Goal: Transaction & Acquisition: Purchase product/service

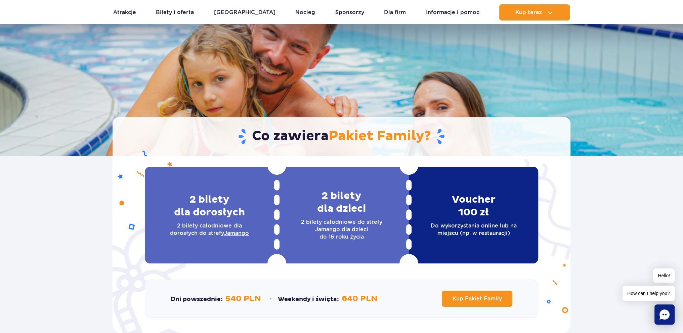
scroll to position [34, 0]
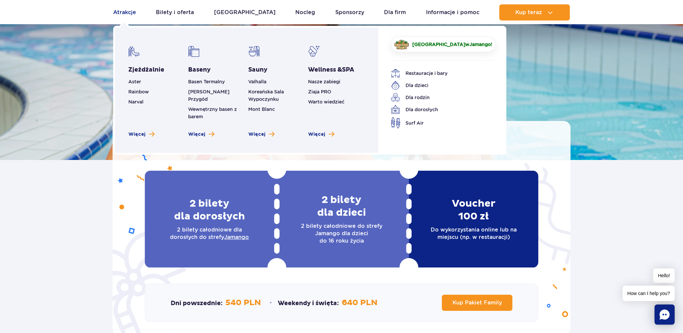
click at [129, 13] on link "Atrakcje" at bounding box center [124, 12] width 23 height 16
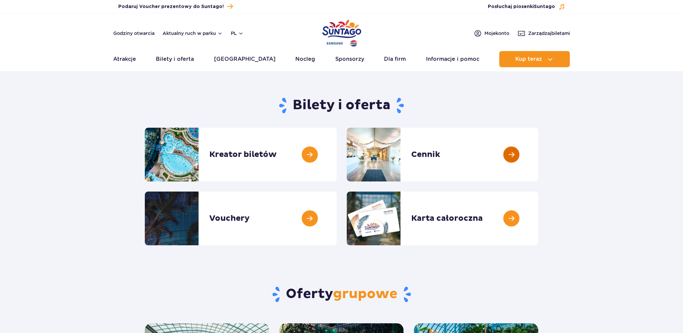
click at [538, 160] on link at bounding box center [538, 155] width 0 height 54
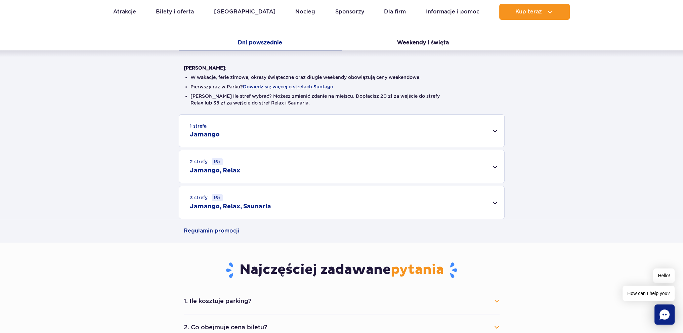
click at [263, 133] on div "1 strefa Jamango" at bounding box center [341, 131] width 325 height 32
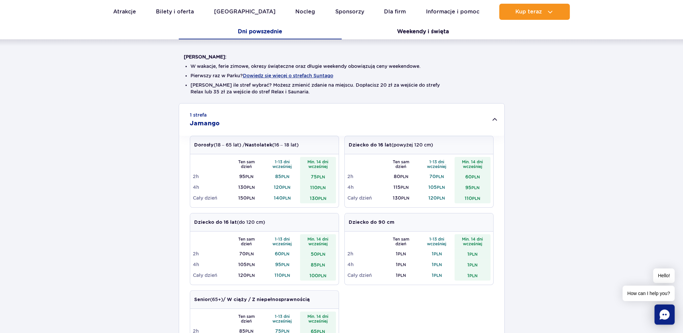
scroll to position [134, 0]
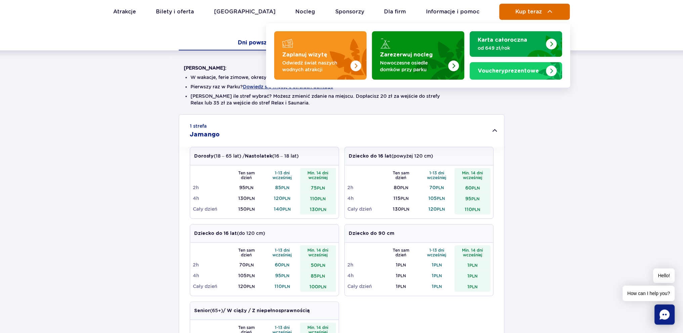
click at [532, 8] on button "Kup teraz" at bounding box center [534, 12] width 71 height 16
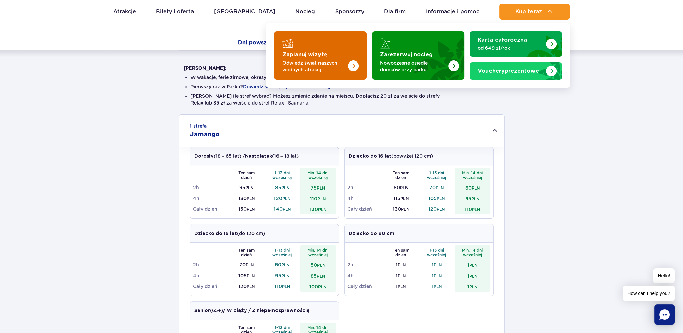
click at [321, 59] on p "Odwiedź świat naszych wodnych atrakcji" at bounding box center [314, 65] width 65 height 13
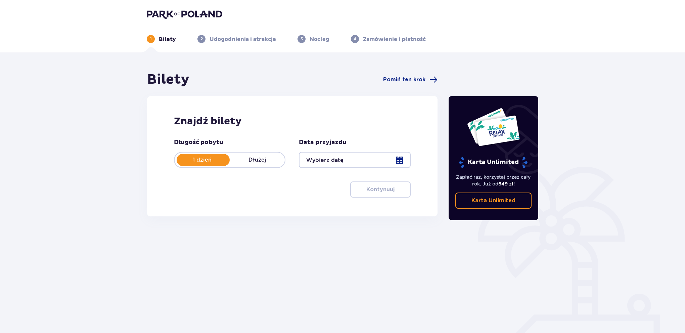
click at [341, 161] on div at bounding box center [355, 160] width 112 height 16
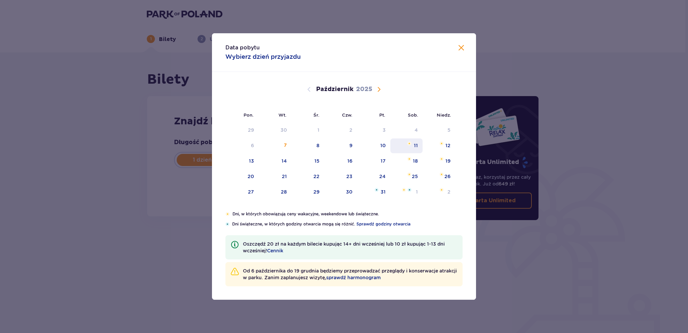
click at [418, 143] on div "11" at bounding box center [416, 145] width 4 height 7
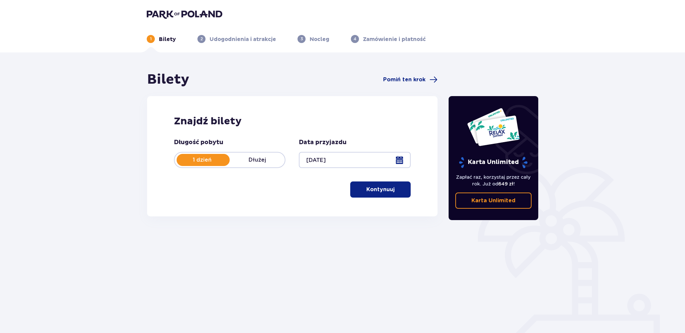
click at [391, 189] on button "Kontynuuj" at bounding box center [380, 189] width 60 height 16
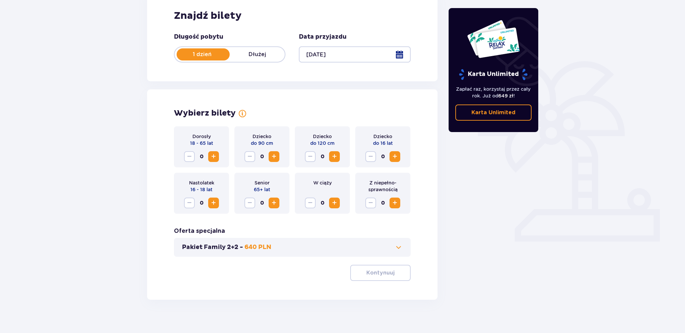
scroll to position [113, 0]
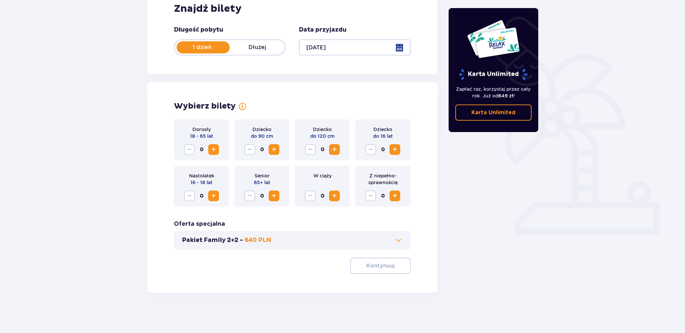
click at [217, 149] on span "Zwiększ" at bounding box center [214, 149] width 8 height 8
click at [215, 149] on span "Zwiększ" at bounding box center [214, 149] width 8 height 8
click at [335, 148] on span "Zwiększ" at bounding box center [335, 149] width 8 height 8
click at [399, 150] on button "Zwiększ" at bounding box center [395, 149] width 11 height 11
click at [367, 266] on p "Kontynuuj" at bounding box center [380, 265] width 28 height 7
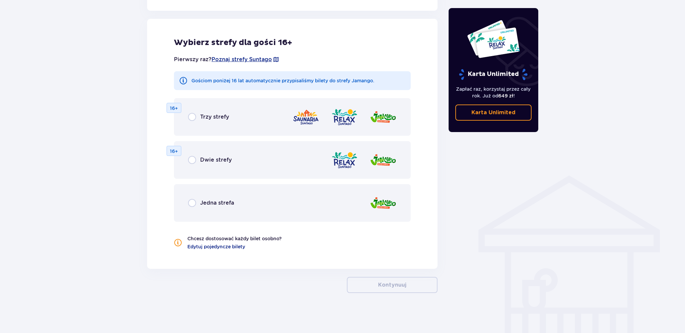
scroll to position [370, 0]
click at [205, 206] on div "Jedna strefa" at bounding box center [211, 203] width 46 height 8
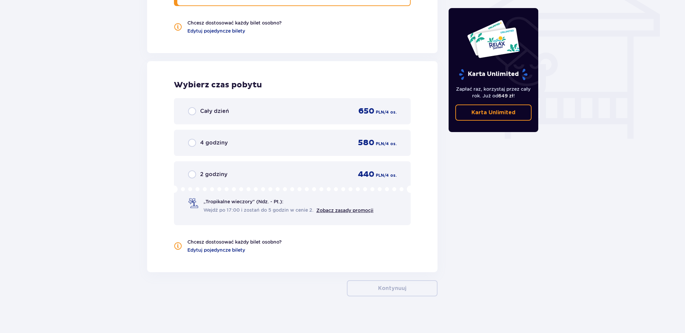
scroll to position [588, 0]
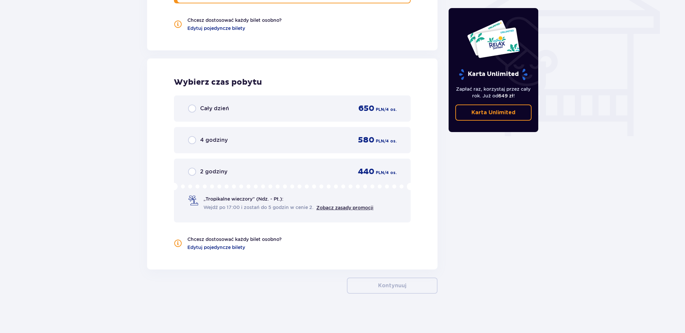
click at [215, 107] on span "Cały dzień" at bounding box center [214, 108] width 29 height 7
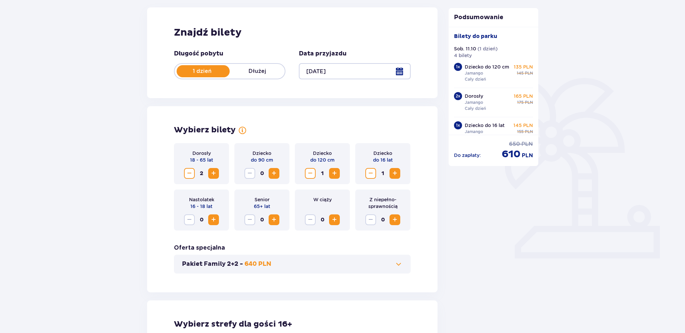
scroll to position [0, 0]
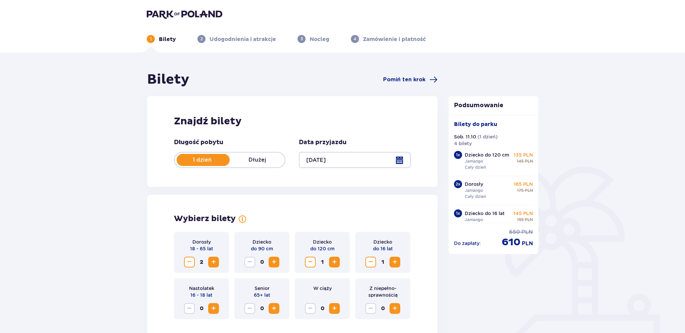
click at [403, 161] on div at bounding box center [355, 160] width 112 height 16
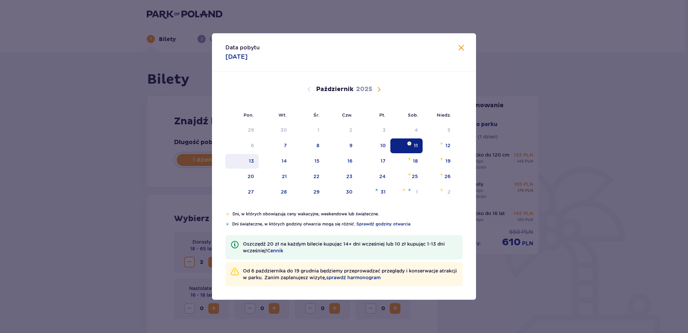
click at [254, 164] on div "13" at bounding box center [241, 161] width 33 height 15
type input "13.10.25"
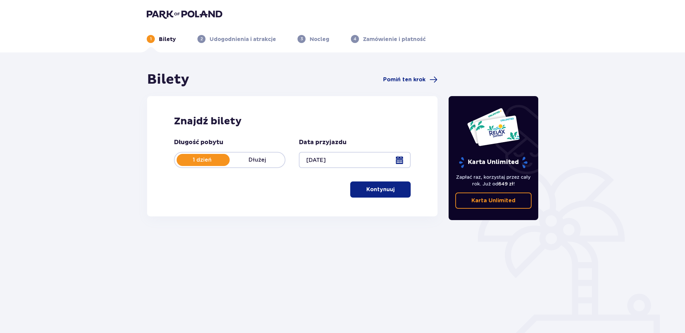
click at [373, 192] on p "Kontynuuj" at bounding box center [380, 189] width 28 height 7
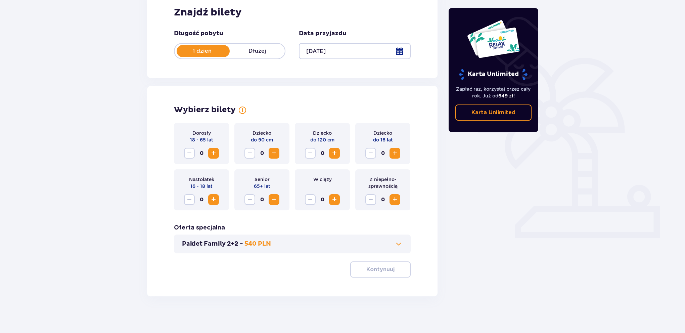
scroll to position [113, 0]
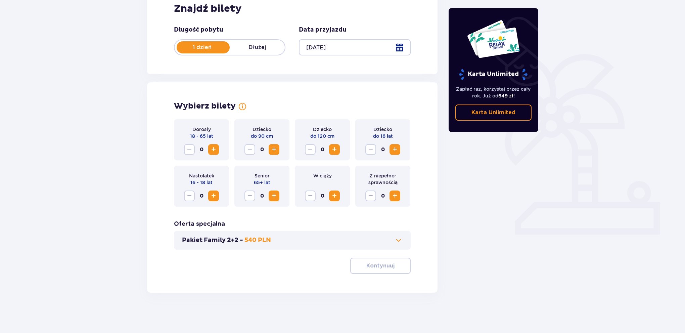
click at [215, 150] on span "Zwiększ" at bounding box center [214, 149] width 8 height 8
click at [332, 149] on span "Zwiększ" at bounding box center [335, 149] width 8 height 8
click at [401, 152] on div "Dziecko do 16 lat 0" at bounding box center [382, 139] width 55 height 41
click at [395, 151] on span "Zwiększ" at bounding box center [395, 149] width 8 height 8
click at [388, 265] on p "Kontynuuj" at bounding box center [380, 265] width 28 height 7
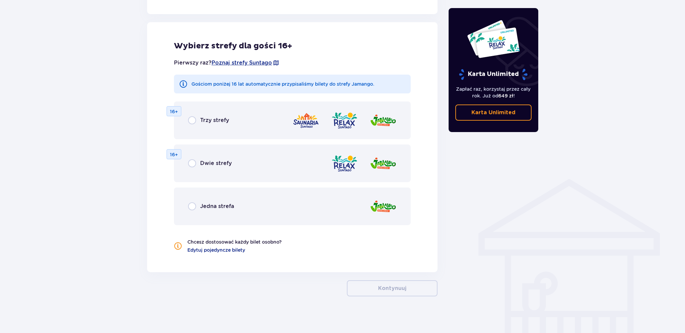
scroll to position [370, 0]
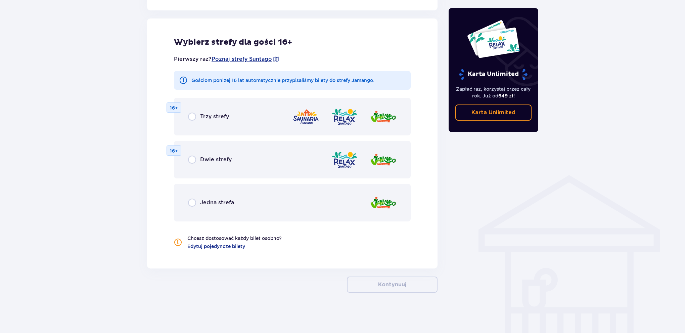
click at [204, 204] on span "Jedna strefa" at bounding box center [217, 202] width 34 height 7
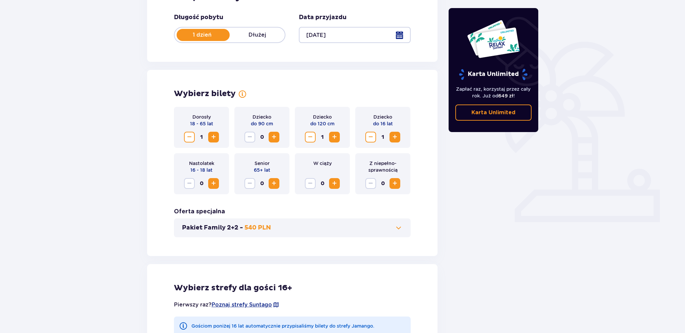
scroll to position [118, 0]
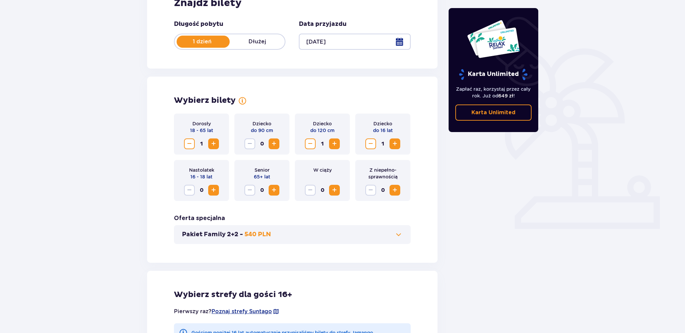
click at [213, 140] on span "Zwiększ" at bounding box center [214, 144] width 8 height 8
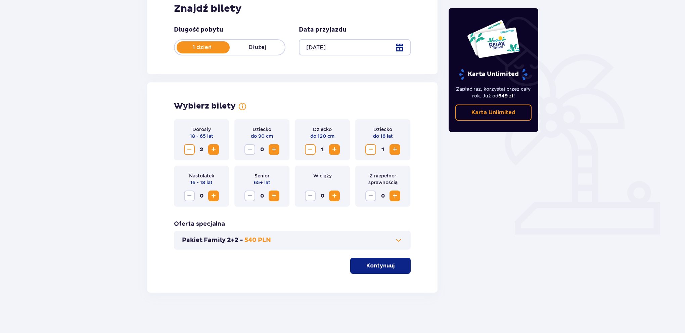
click at [367, 262] on button "Kontynuuj" at bounding box center [380, 266] width 60 height 16
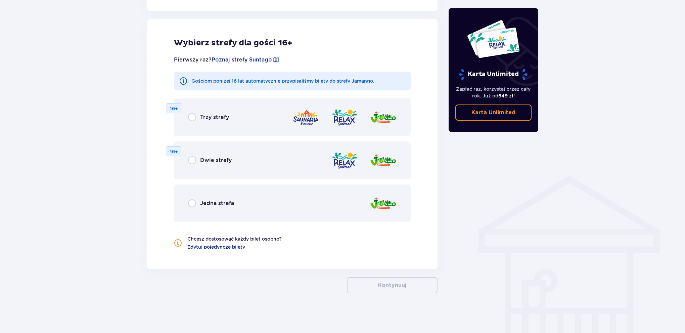
scroll to position [370, 0]
click at [297, 199] on div "Jedna strefa" at bounding box center [292, 203] width 237 height 38
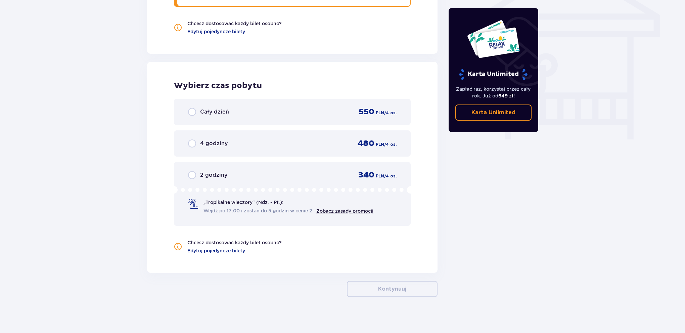
scroll to position [588, 0]
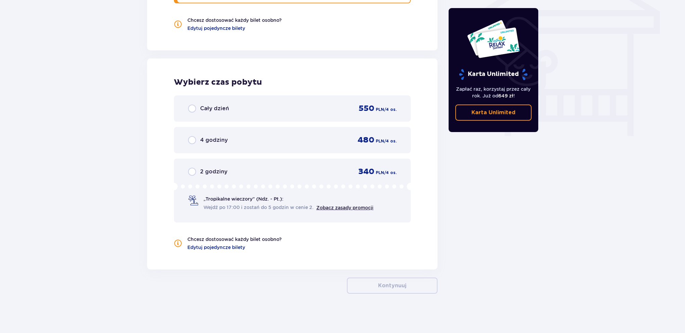
click at [259, 116] on div "Cały dzień 550 PLN / 4 os." at bounding box center [292, 108] width 237 height 26
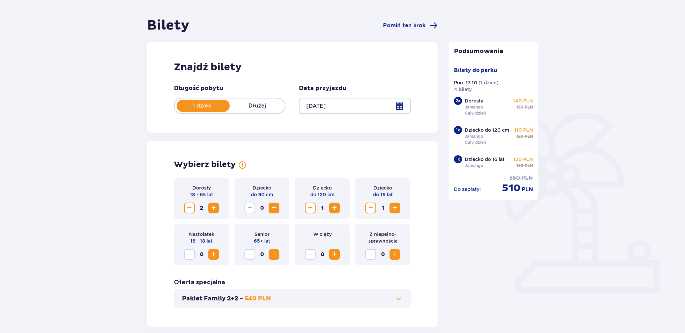
scroll to position [0, 0]
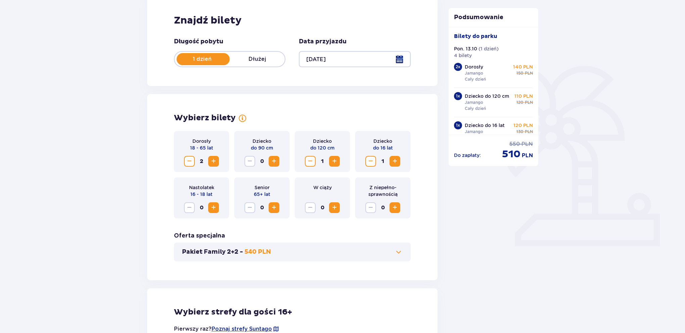
click at [300, 251] on button "Pakiet Family 2+2 - 540 PLN" at bounding box center [292, 252] width 221 height 8
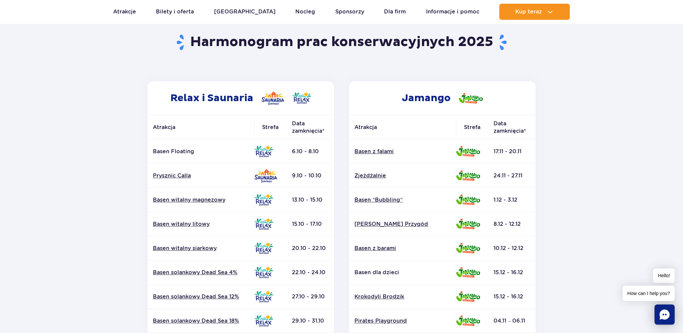
scroll to position [67, 0]
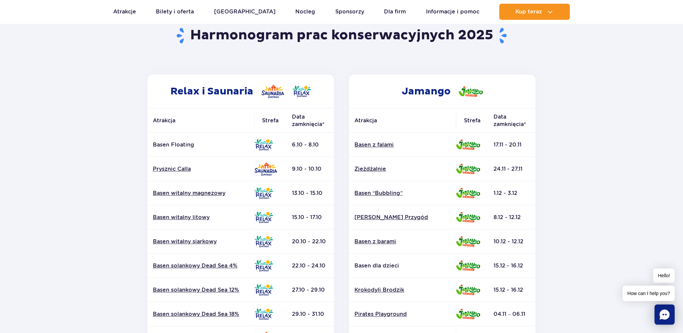
drag, startPoint x: 290, startPoint y: 144, endPoint x: 330, endPoint y: 147, distance: 39.7
click at [330, 147] on td "6.10 - 8.10" at bounding box center [310, 145] width 47 height 24
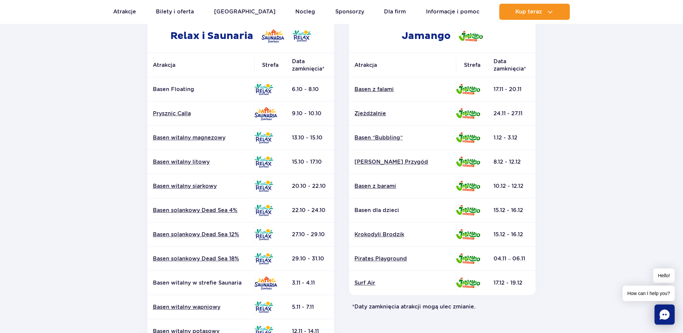
scroll to position [101, 0]
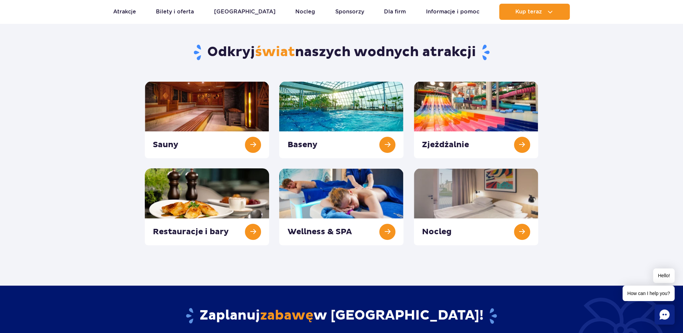
scroll to position [34, 0]
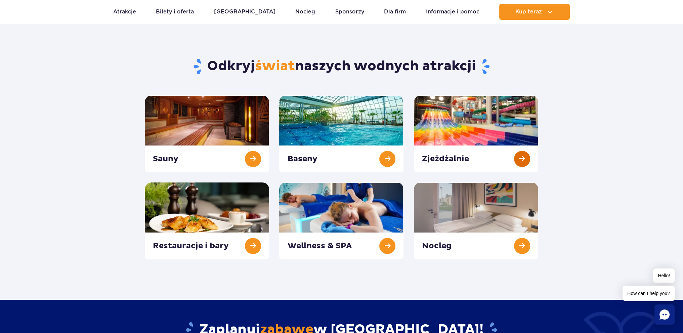
click at [435, 133] on link at bounding box center [476, 133] width 124 height 77
click at [310, 126] on link at bounding box center [341, 133] width 124 height 77
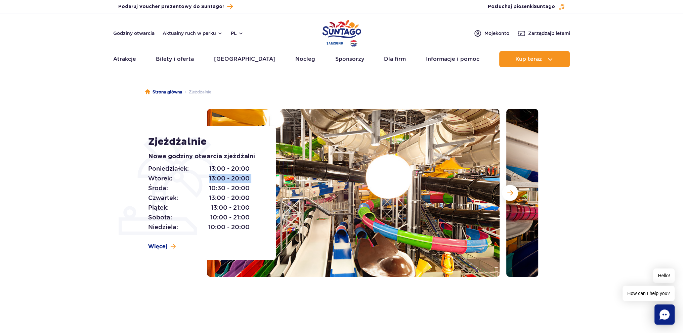
drag, startPoint x: 250, startPoint y: 180, endPoint x: 205, endPoint y: 179, distance: 44.7
click at [205, 179] on div "Poniedziałek: 13:00 - 20:00 Wtorek: 13:00 - 20:00 Środa: 10:30 - 20:00 Czwartek…" at bounding box center [204, 198] width 113 height 68
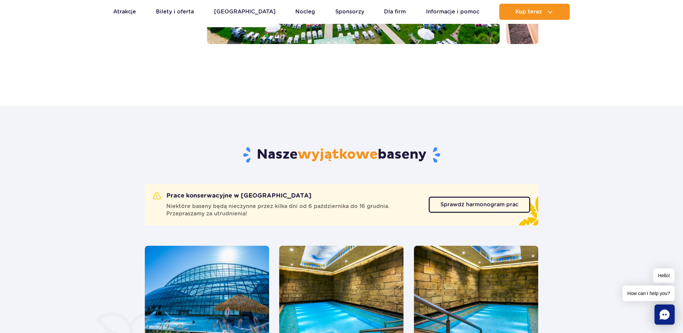
scroll to position [202, 0]
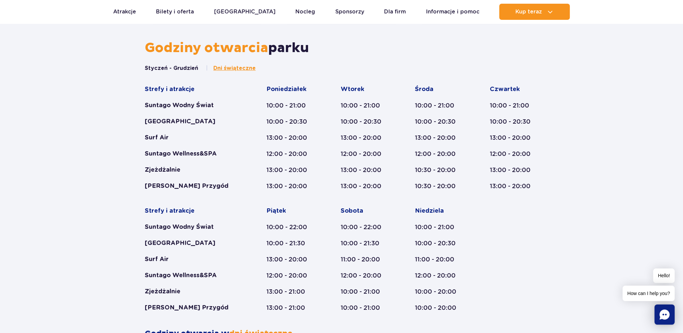
scroll to position [369, 0]
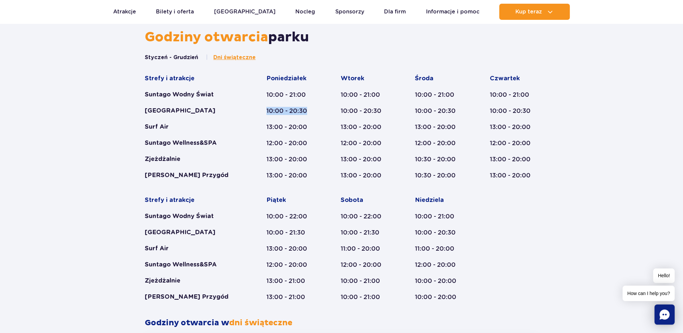
drag, startPoint x: 267, startPoint y: 110, endPoint x: 315, endPoint y: 110, distance: 47.4
click at [315, 110] on div "Strefy i atrakcje Suntago Wodny Świat Crocodile Island Surf Air Suntago Wellnes…" at bounding box center [341, 188] width 393 height 226
drag, startPoint x: 264, startPoint y: 143, endPoint x: 312, endPoint y: 140, distance: 48.4
click at [312, 140] on div "Strefy i atrakcje Suntago Wodny Świat Crocodile Island Surf Air Suntago Wellnes…" at bounding box center [341, 188] width 393 height 226
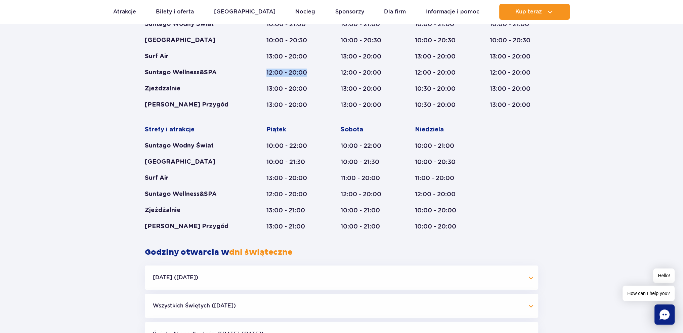
scroll to position [437, 0]
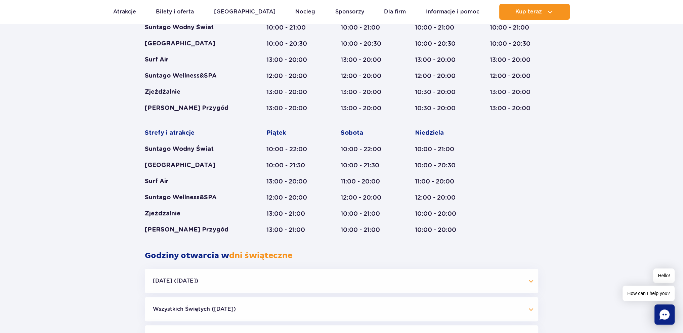
click at [509, 234] on div "Styczeń - Grudzień Dni świąteczne Strefy i atrakcje Suntago Wodny Świat Crocodi…" at bounding box center [341, 119] width 403 height 264
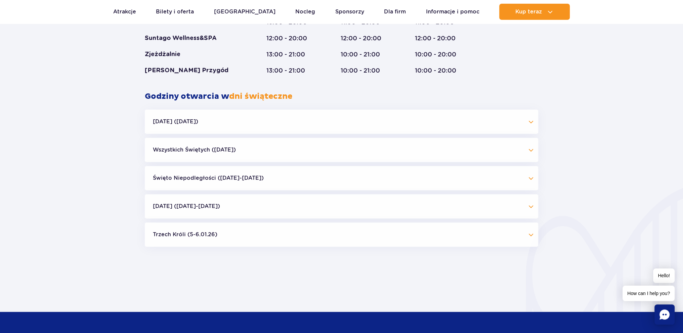
scroll to position [638, 0]
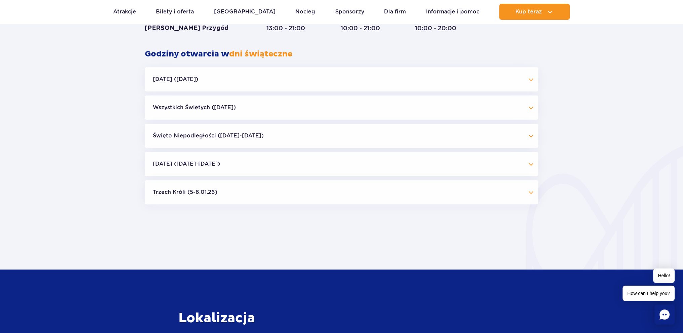
click at [226, 80] on button "[DATE] ([DATE])" at bounding box center [341, 79] width 393 height 24
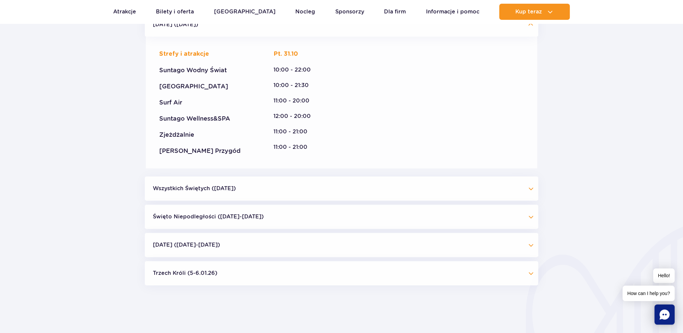
scroll to position [705, 0]
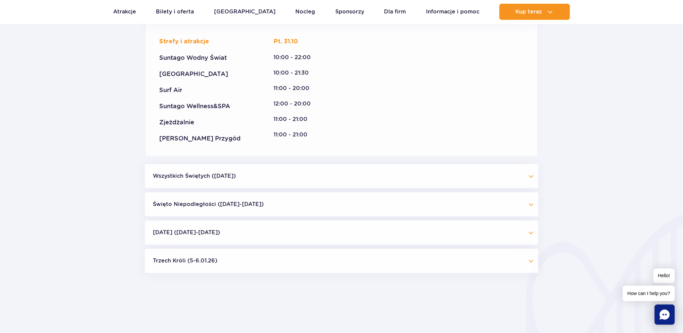
click at [253, 177] on button "Wszystkich Świętych ([DATE])" at bounding box center [341, 176] width 393 height 24
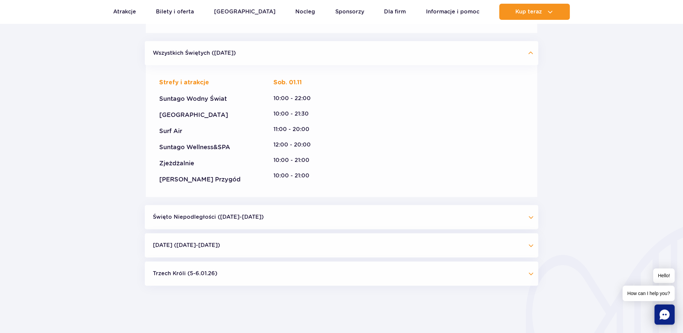
scroll to position [873, 0]
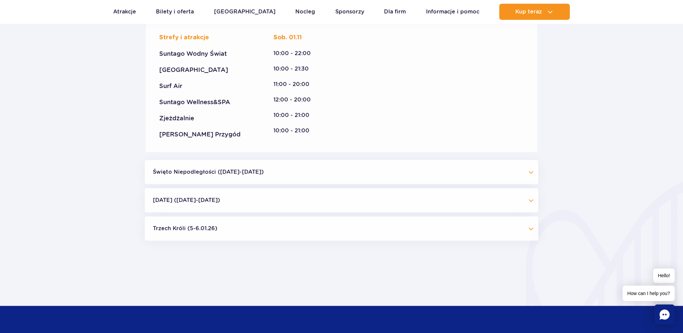
click at [222, 173] on button "Święto Niepodległości ([DATE]-[DATE])" at bounding box center [341, 172] width 393 height 24
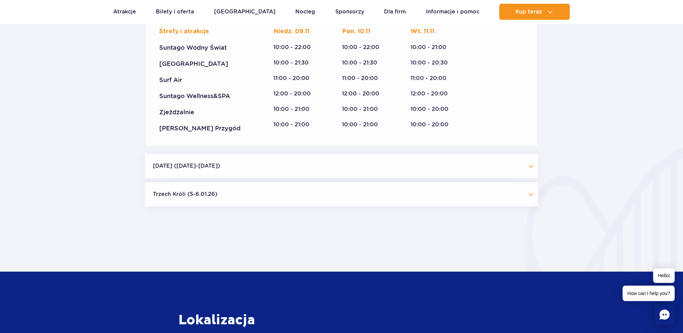
scroll to position [1075, 0]
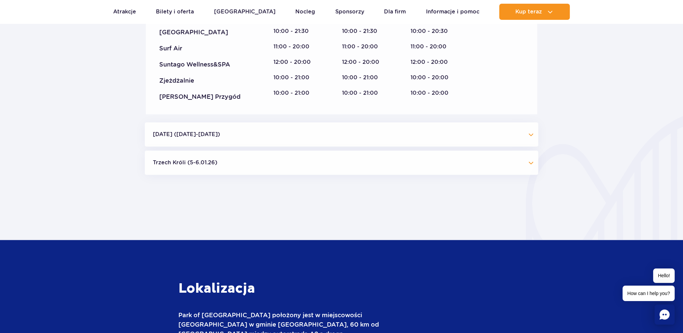
click at [213, 136] on button "[DATE] ([DATE]-[DATE])" at bounding box center [341, 134] width 393 height 24
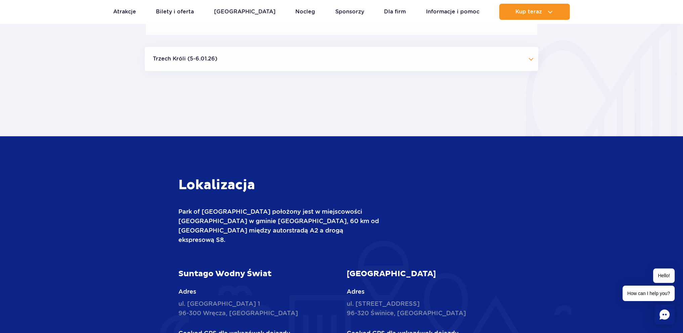
scroll to position [1579, 0]
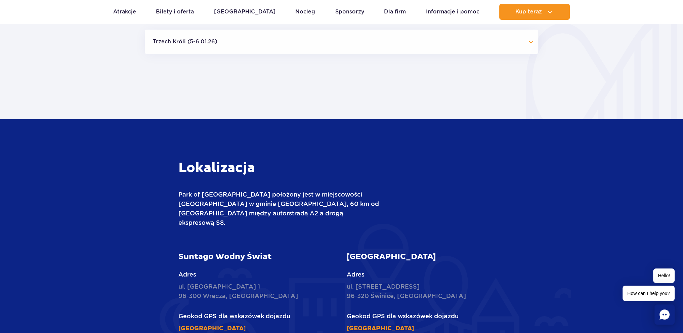
click at [264, 39] on button "Trzech Króli (5-6.01.26)" at bounding box center [341, 42] width 393 height 24
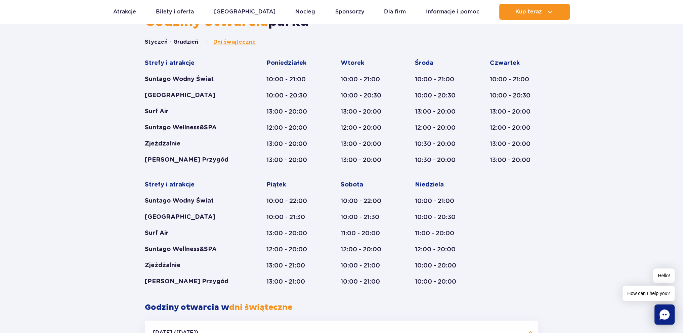
scroll to position [403, 0]
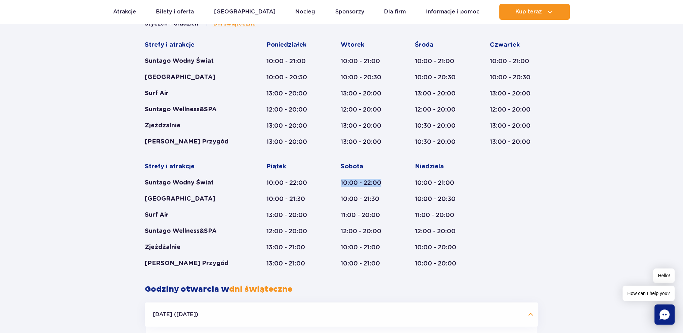
drag, startPoint x: 336, startPoint y: 182, endPoint x: 382, endPoint y: 184, distance: 45.4
click at [382, 184] on div "Strefy i atrakcje Suntago Wodny Świat Crocodile Island Surf Air Suntago Wellnes…" at bounding box center [341, 154] width 393 height 226
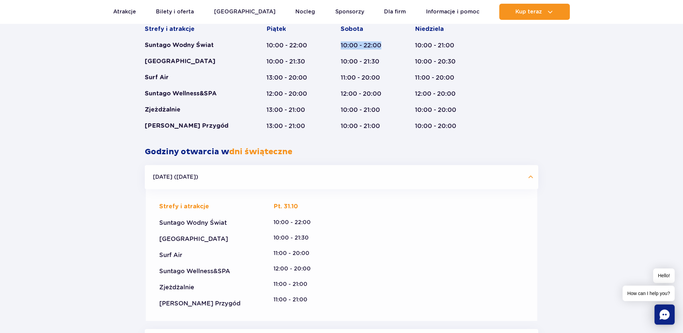
scroll to position [605, 0]
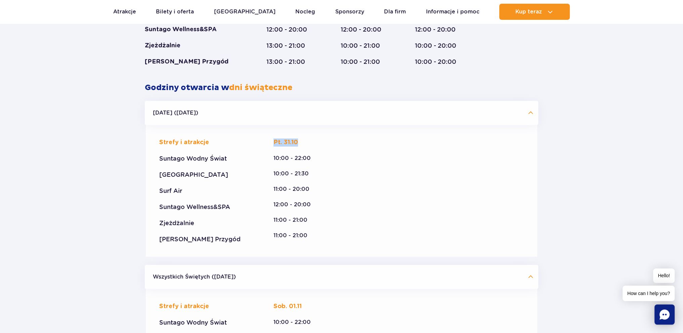
drag, startPoint x: 301, startPoint y: 141, endPoint x: 263, endPoint y: 138, distance: 38.1
click at [263, 138] on div "Strefy i atrakcje Suntago Wodny Świat Crocodile Island Surf Air Suntago Wellnes…" at bounding box center [341, 191] width 391 height 132
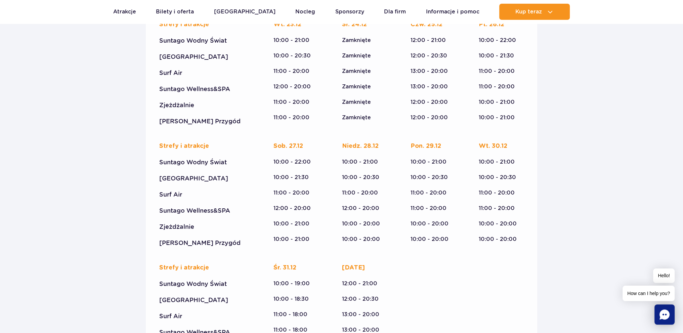
scroll to position [1276, 0]
